Goal: Communication & Community: Connect with others

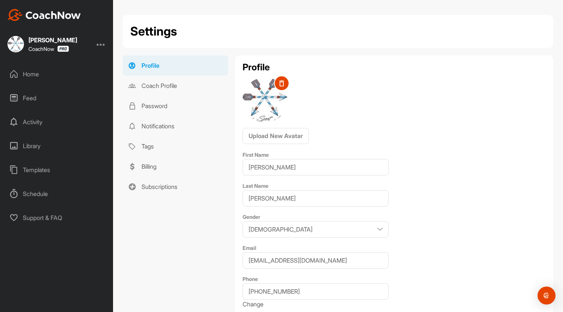
click at [31, 72] on div "Home" at bounding box center [57, 74] width 106 height 19
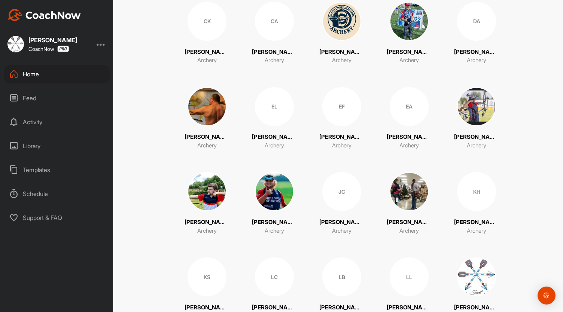
scroll to position [179, 0]
click at [477, 187] on div "KH" at bounding box center [476, 191] width 39 height 39
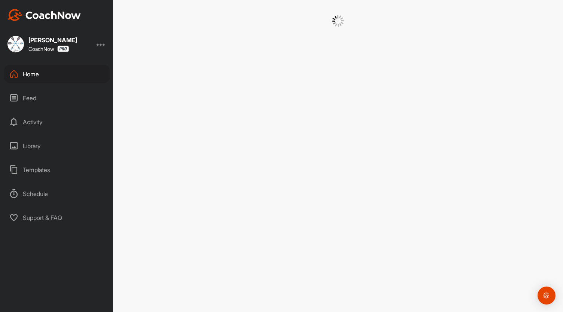
click at [477, 187] on div at bounding box center [338, 156] width 450 height 312
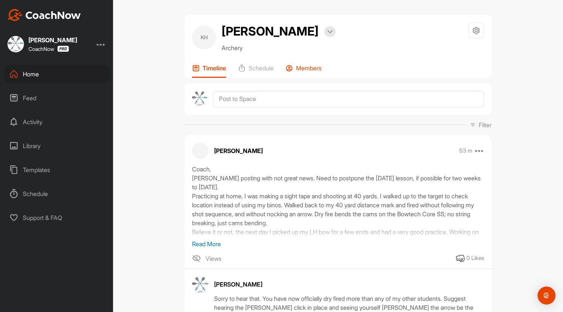
click at [306, 72] on p "Members" at bounding box center [308, 67] width 25 height 7
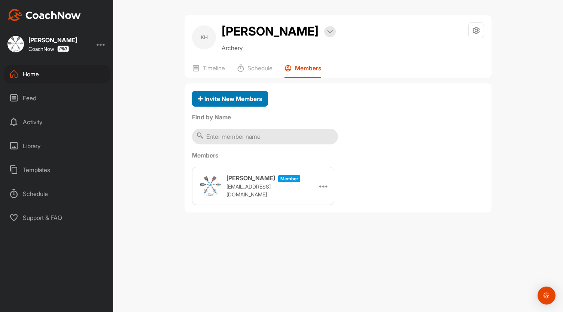
click at [238, 103] on span "Invite New Members" at bounding box center [230, 98] width 64 height 7
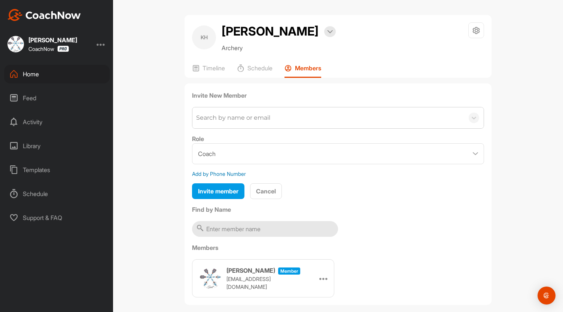
click at [224, 123] on div "Search by name or email" at bounding box center [233, 118] width 74 height 9
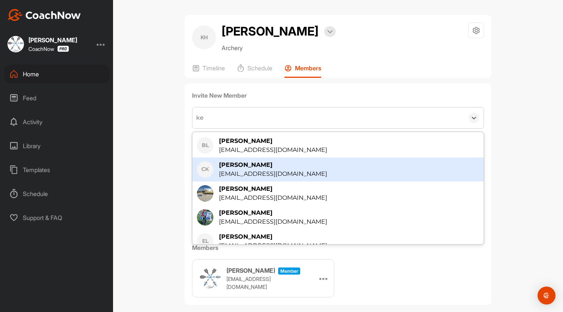
type input "k"
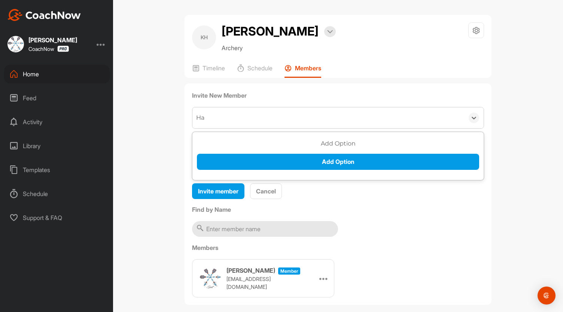
type input "H"
type input "kenhartmann2672"
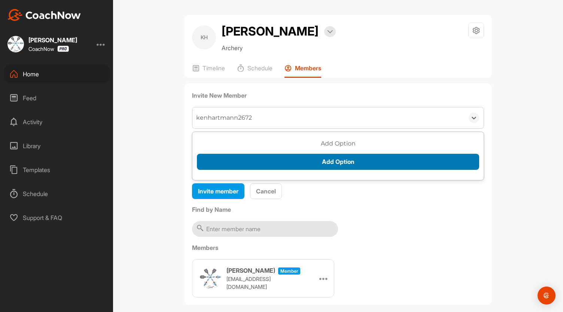
click at [300, 170] on button "Add Option" at bounding box center [338, 162] width 282 height 16
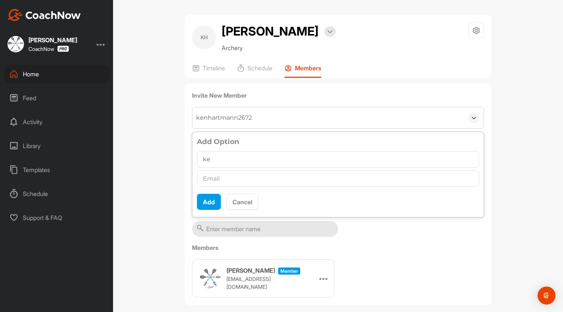
type input "k"
type input "[PERSON_NAME]"
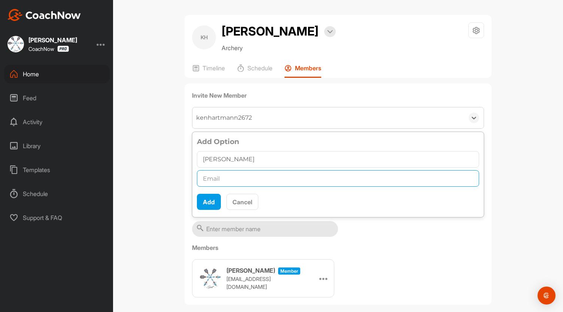
click at [214, 187] on input "text" at bounding box center [338, 178] width 282 height 16
type input "[EMAIL_ADDRESS][DOMAIN_NAME]"
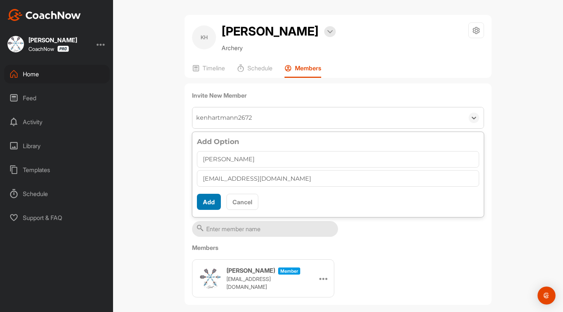
scroll to position [4, 0]
click at [209, 210] on button "Add" at bounding box center [209, 202] width 24 height 16
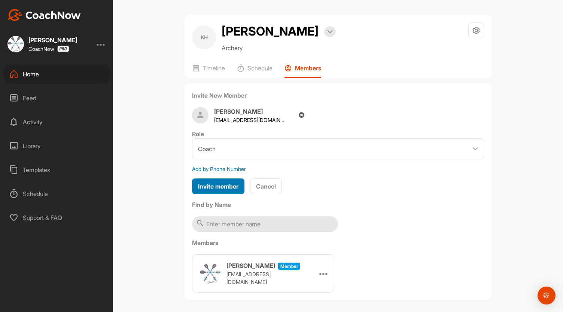
click at [214, 190] on span "Invite member" at bounding box center [218, 186] width 40 height 7
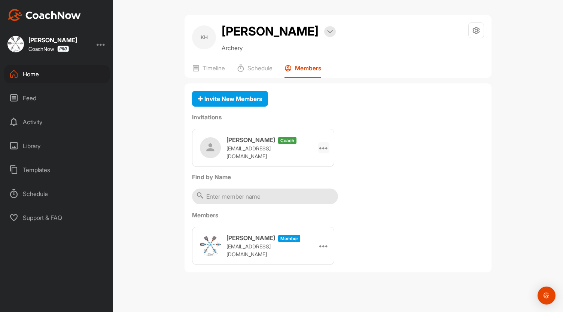
click at [326, 152] on icon at bounding box center [324, 147] width 9 height 9
click at [307, 181] on li "Edit" at bounding box center [310, 169] width 40 height 24
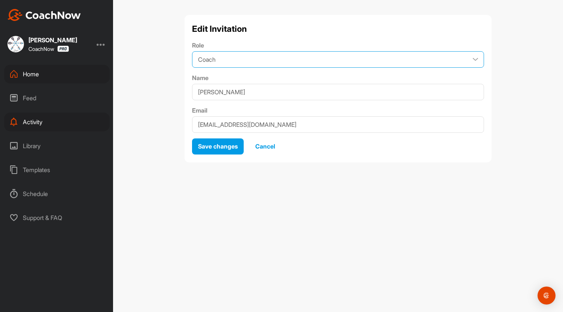
click at [474, 59] on select "Coach Member" at bounding box center [338, 59] width 292 height 16
select select "contributor"
click at [192, 51] on select "Coach Member" at bounding box center [338, 59] width 292 height 16
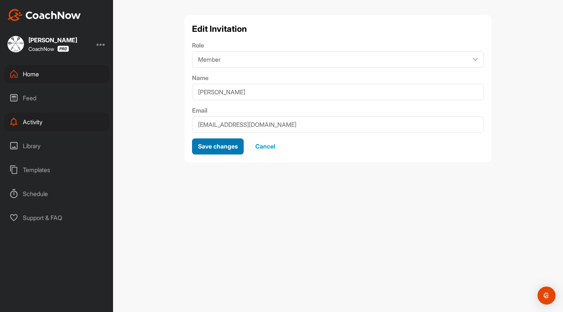
click at [218, 147] on span "Save changes" at bounding box center [218, 146] width 40 height 7
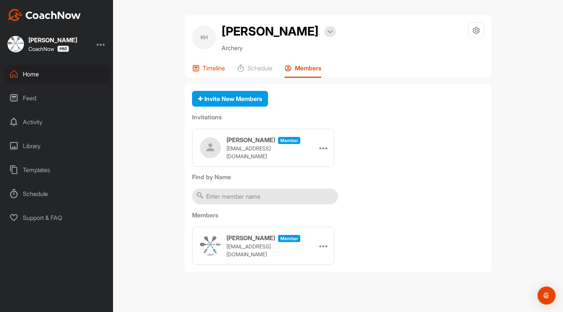
click at [213, 72] on p "Timeline" at bounding box center [214, 67] width 22 height 7
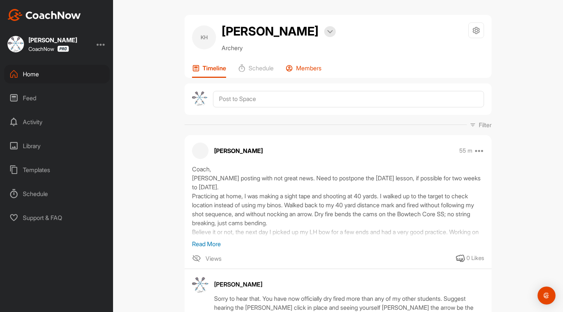
click at [305, 72] on p "Members" at bounding box center [308, 67] width 25 height 7
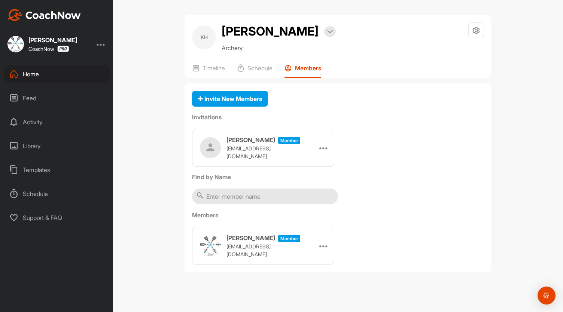
click at [39, 72] on div "Home" at bounding box center [57, 74] width 106 height 19
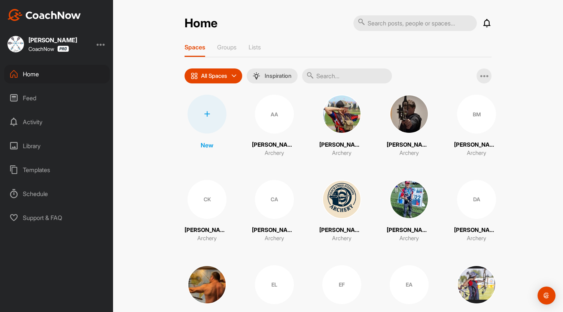
click at [34, 125] on div "Activity" at bounding box center [57, 122] width 106 height 19
